Goal: Task Accomplishment & Management: Manage account settings

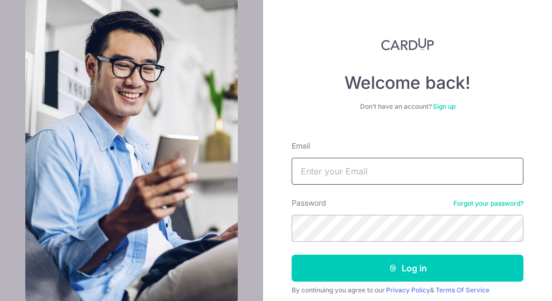
type input "[EMAIL_ADDRESS][DOMAIN_NAME]"
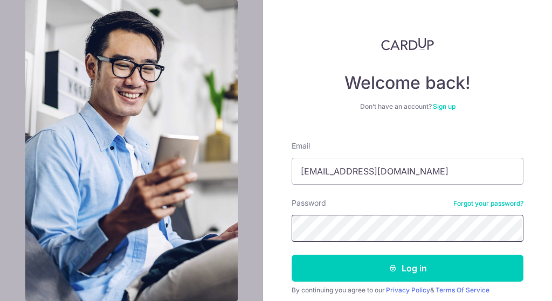
click at [404, 269] on button "Log in" at bounding box center [408, 268] width 232 height 27
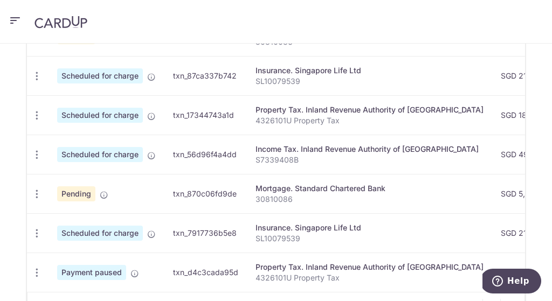
scroll to position [594, 0]
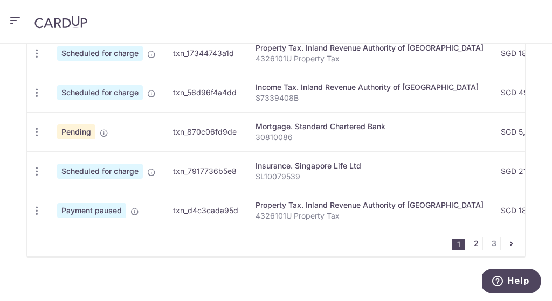
click at [470, 249] on link "2" at bounding box center [476, 243] width 13 height 13
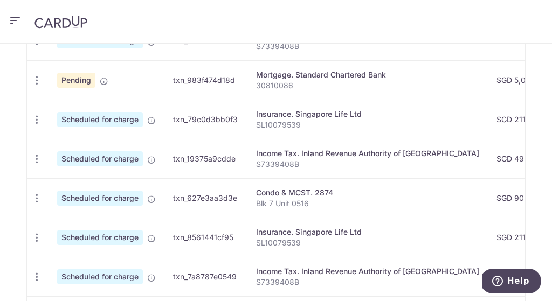
scroll to position [412, 0]
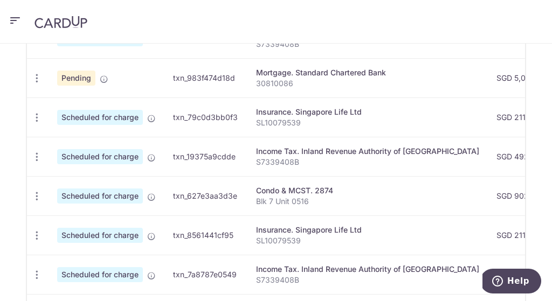
click at [405, 195] on div "Condo & MCST. 2874" at bounding box center [367, 191] width 223 height 11
click at [491, 202] on td "SGD 902.52" at bounding box center [522, 195] width 68 height 39
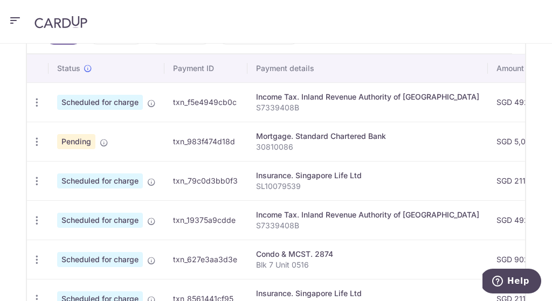
scroll to position [318, 0]
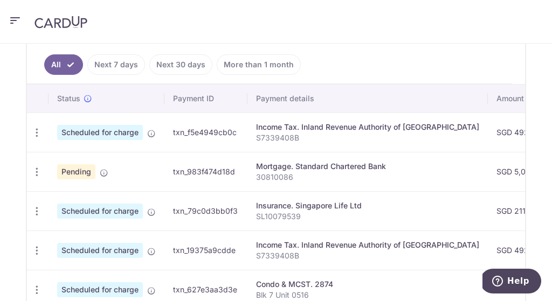
click at [122, 52] on ul "All Next 7 days Next 30 days More than 1 month" at bounding box center [269, 62] width 485 height 44
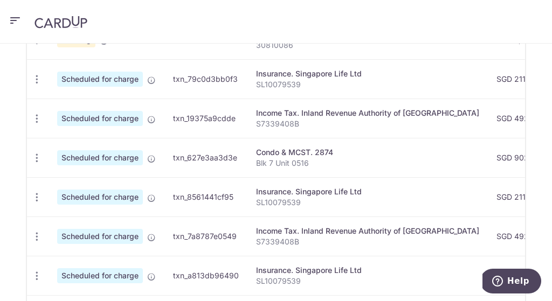
scroll to position [455, 0]
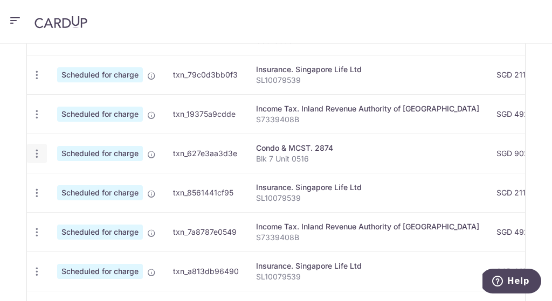
click at [39, 156] on icon "button" at bounding box center [36, 153] width 11 height 11
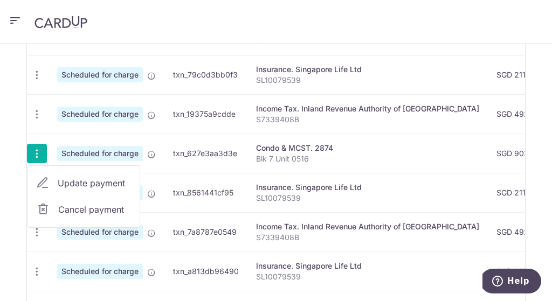
click at [95, 185] on span "Update payment" at bounding box center [94, 183] width 73 height 13
radio input "true"
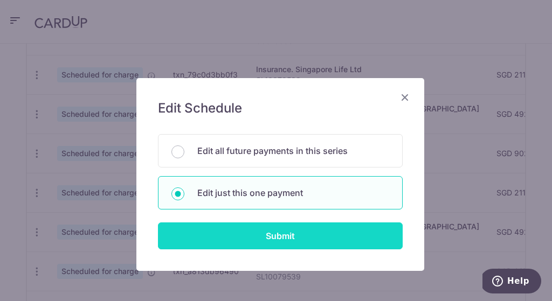
click at [287, 240] on input "Submit" at bounding box center [280, 236] width 245 height 27
radio input "true"
type input "902.52"
type input "25/01/2026"
type input "Blk 7 Unit 0516"
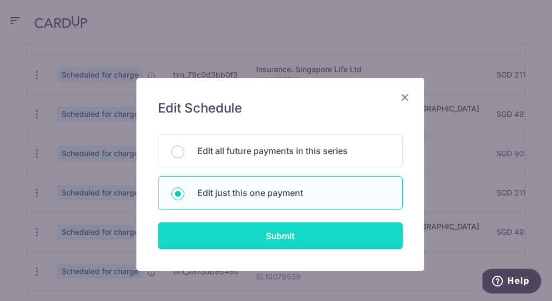
type input "OCBC18"
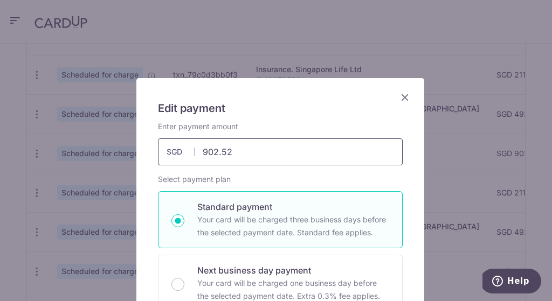
scroll to position [9, 0]
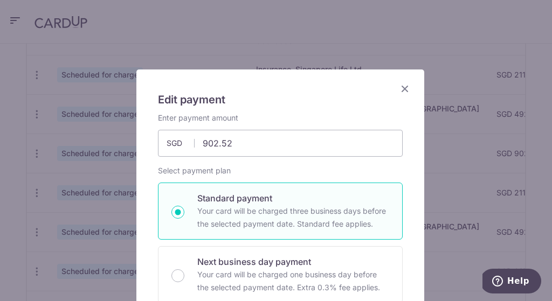
click at [9, 270] on div "Edit payment By clicking apply, you will make changes to all payments to 2874 s…" at bounding box center [276, 150] width 552 height 301
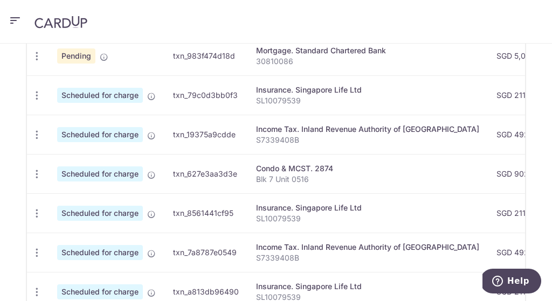
scroll to position [608, 0]
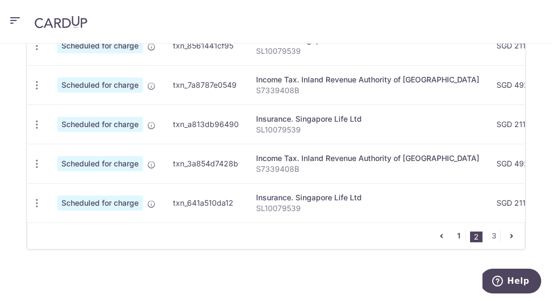
click at [455, 237] on link "1" at bounding box center [458, 236] width 13 height 13
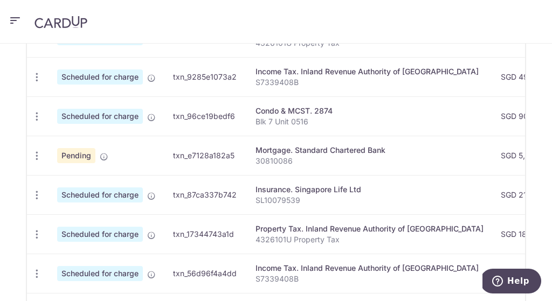
scroll to position [380, 0]
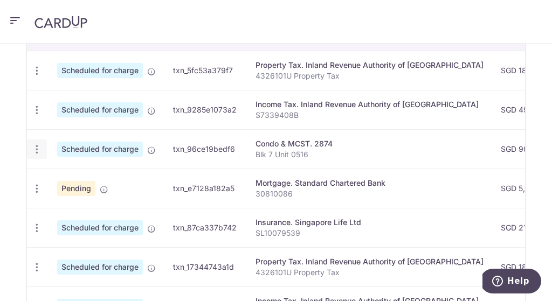
click at [38, 155] on div "Update payment Cancel payment" at bounding box center [37, 150] width 20 height 20
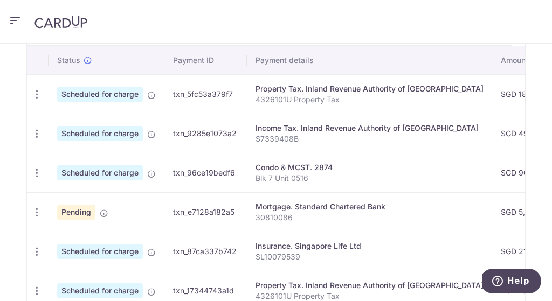
scroll to position [354, 0]
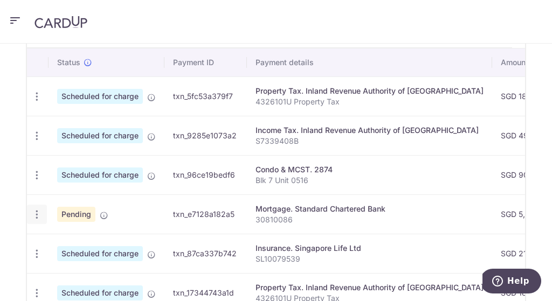
click at [39, 214] on icon "button" at bounding box center [36, 214] width 11 height 11
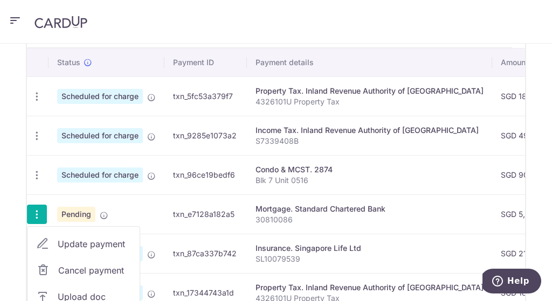
click at [85, 248] on span "Update payment" at bounding box center [94, 244] width 73 height 13
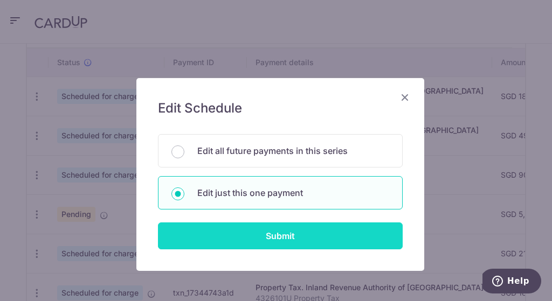
click at [257, 238] on input "Submit" at bounding box center [280, 236] width 245 height 27
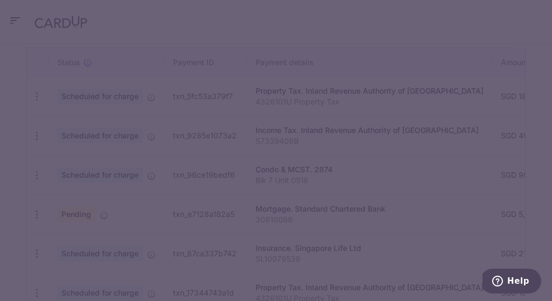
type input "5,080.00"
radio input "true"
type input "[DATE]"
type input "30810086"
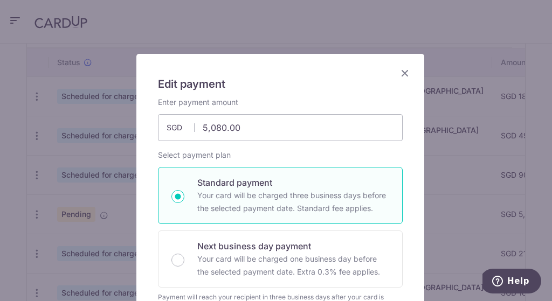
scroll to position [26, 0]
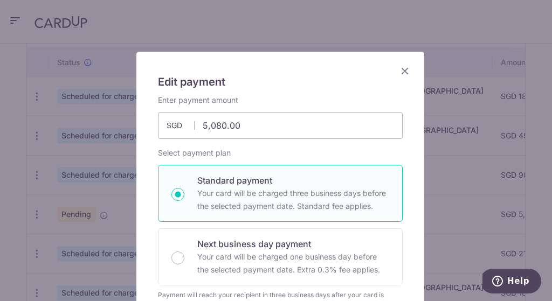
click at [401, 70] on icon "Close" at bounding box center [405, 70] width 13 height 13
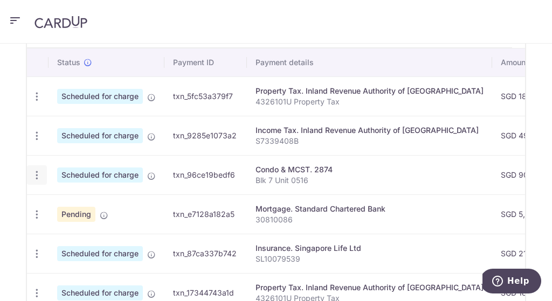
click at [36, 175] on icon "button" at bounding box center [36, 175] width 11 height 11
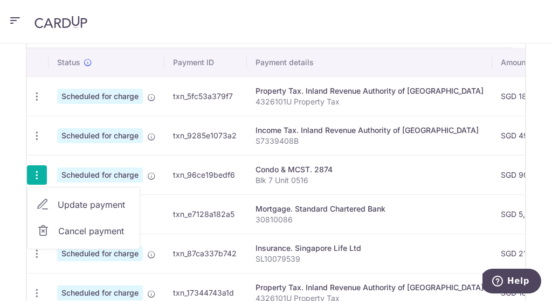
click at [92, 202] on span "Update payment" at bounding box center [94, 204] width 73 height 13
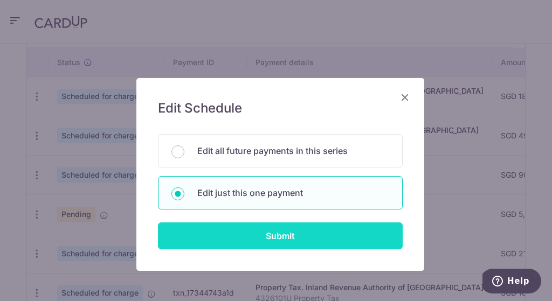
click at [242, 247] on input "Submit" at bounding box center [280, 236] width 245 height 27
type input "902.52"
radio input "true"
type input "25/10/2025"
type input "Blk 7 Unit 0516"
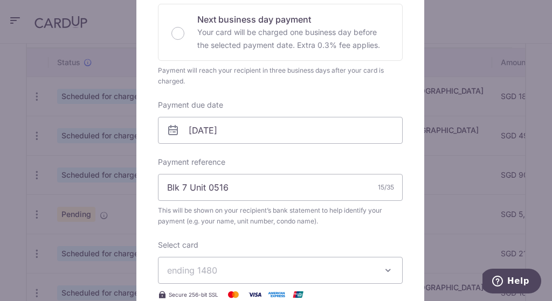
scroll to position [253, 0]
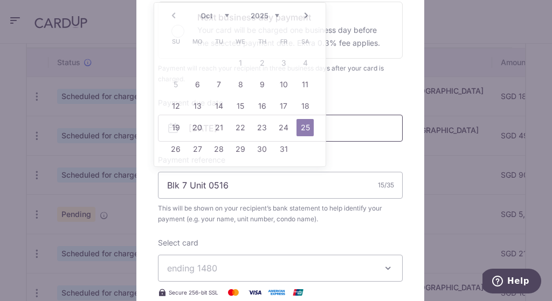
click at [195, 131] on body "twsh@hotmail.com Home Pay Payments Recipients Cards Refer & Save Support FAQ Co…" at bounding box center [276, 150] width 552 height 301
click at [227, 88] on link "7" at bounding box center [218, 84] width 17 height 17
type input "07/10/2025"
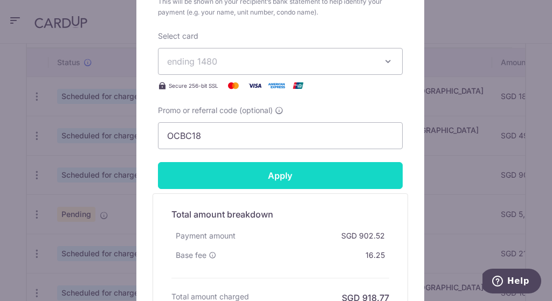
scroll to position [509, 0]
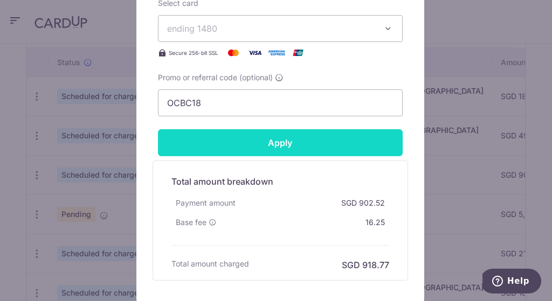
click at [269, 140] on input "Apply" at bounding box center [280, 142] width 245 height 27
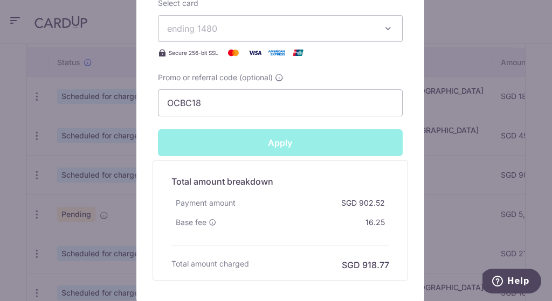
type input "Successfully Applied"
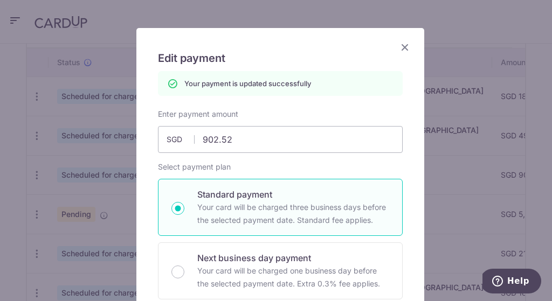
scroll to position [48, 0]
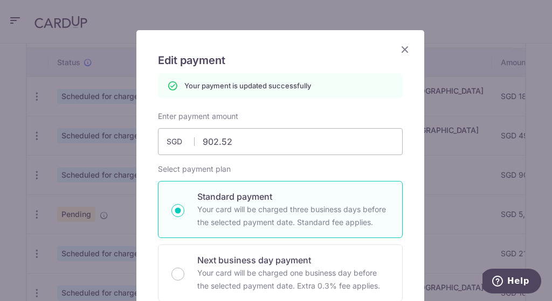
click at [399, 44] on icon "Close" at bounding box center [405, 49] width 13 height 13
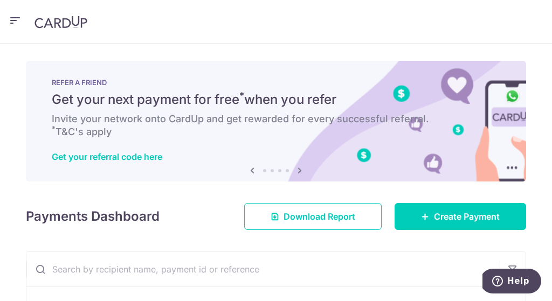
click at [245, 26] on header at bounding box center [276, 22] width 552 height 44
